Goal: Information Seeking & Learning: Learn about a topic

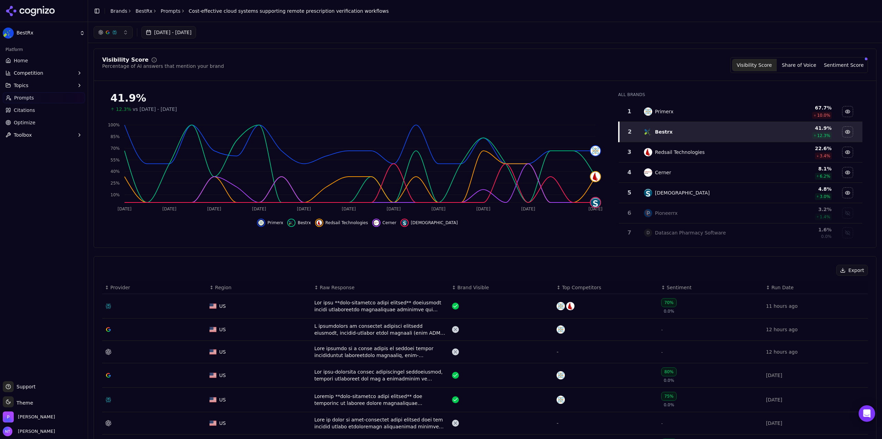
click at [170, 13] on link "Prompts" at bounding box center [171, 11] width 20 height 7
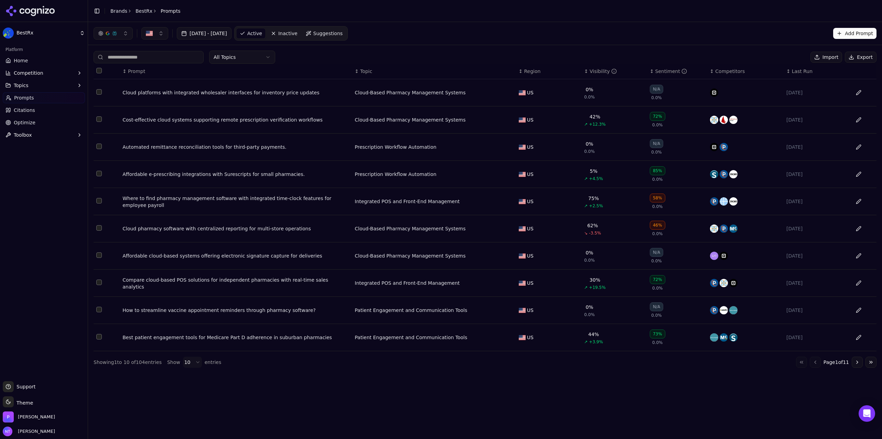
click at [137, 13] on link "BestRx" at bounding box center [144, 11] width 17 height 7
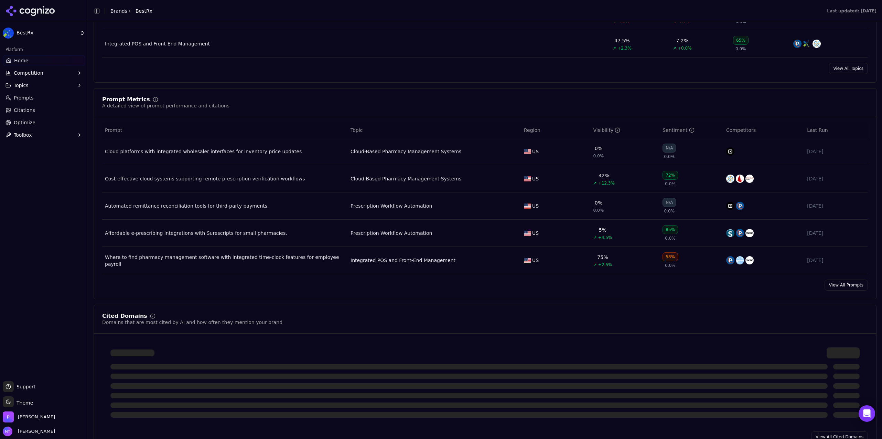
scroll to position [413, 0]
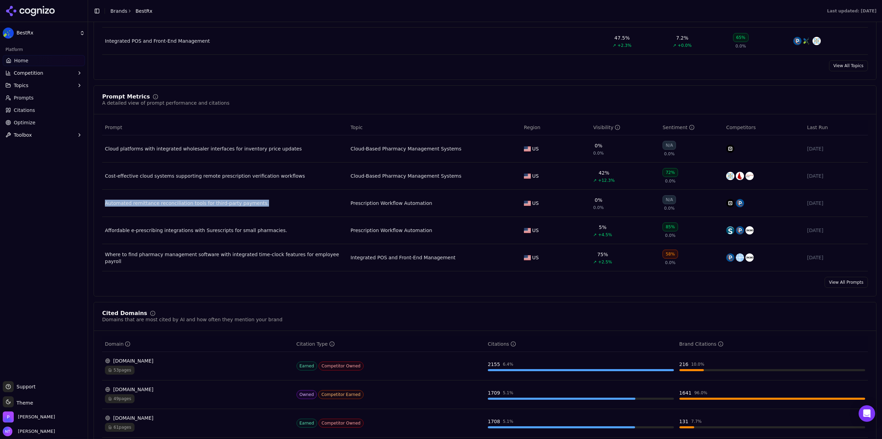
drag, startPoint x: 261, startPoint y: 210, endPoint x: 106, endPoint y: 203, distance: 155.3
click at [106, 203] on td "Automated remittance reconciliation tools for third-party payments." at bounding box center [225, 203] width 246 height 27
copy div "Automated remittance reconciliation tools for third-party payments."
click at [338, 266] on td "Where to find pharmacy management software with integrated time-clock features …" at bounding box center [225, 257] width 246 height 27
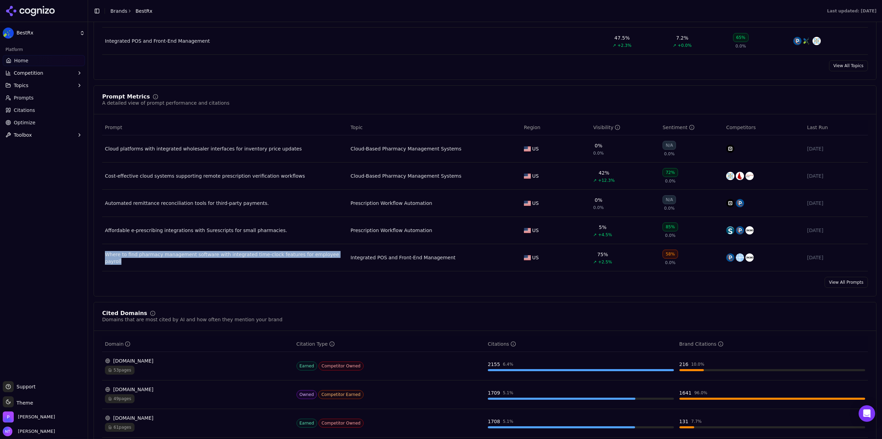
drag, startPoint x: 335, startPoint y: 263, endPoint x: 107, endPoint y: 259, distance: 228.8
click at [107, 259] on td "Where to find pharmacy management software with integrated time-clock features …" at bounding box center [225, 257] width 246 height 27
copy div "Where to find pharmacy management software with integrated time-clock features …"
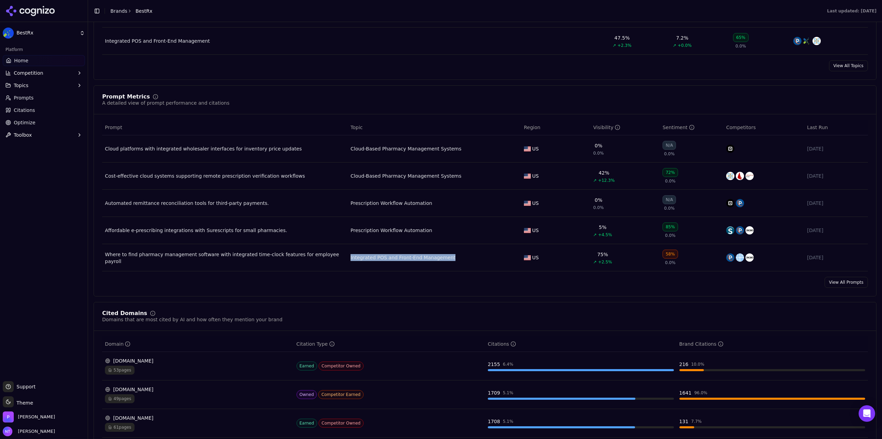
drag, startPoint x: 478, startPoint y: 265, endPoint x: 347, endPoint y: 258, distance: 130.9
click at [348, 258] on td "Integrated POS and Front-End Management" at bounding box center [434, 257] width 173 height 27
copy div "Integrated POS and Front-End Management"
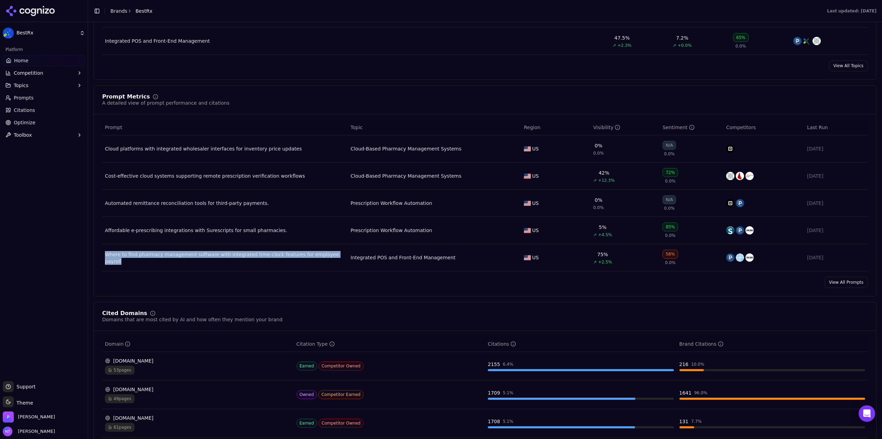
drag, startPoint x: 336, startPoint y: 264, endPoint x: 104, endPoint y: 257, distance: 232.7
click at [104, 257] on td "Where to find pharmacy management software with integrated time-clock features …" at bounding box center [225, 257] width 246 height 27
copy div "Where to find pharmacy management software with integrated time-clock features …"
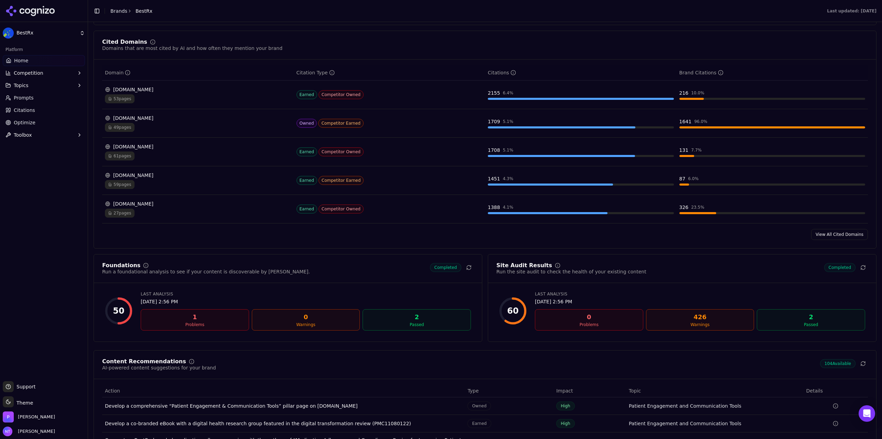
scroll to position [688, 0]
